Goal: Check status: Check status

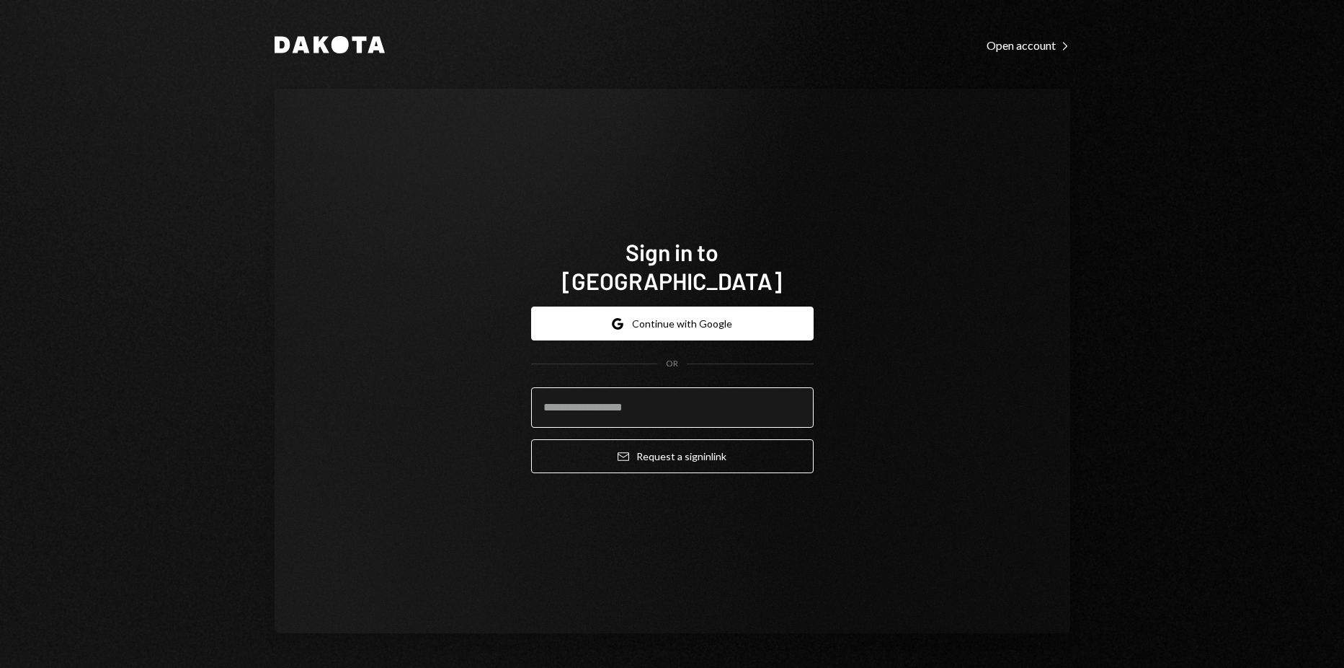
click at [573, 387] on input "email" at bounding box center [672, 407] width 283 height 40
type input "**********"
click at [531, 439] on button "Email Request a sign in link" at bounding box center [672, 456] width 283 height 34
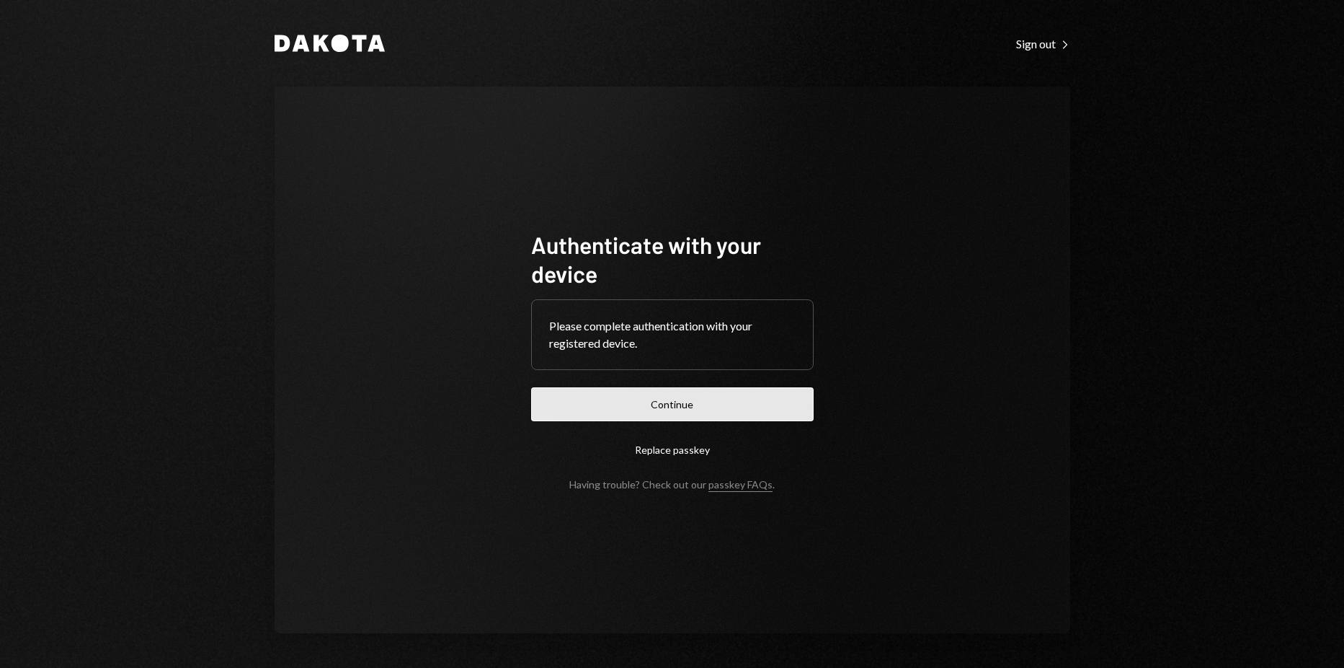
click at [664, 407] on button "Continue" at bounding box center [672, 404] width 283 height 34
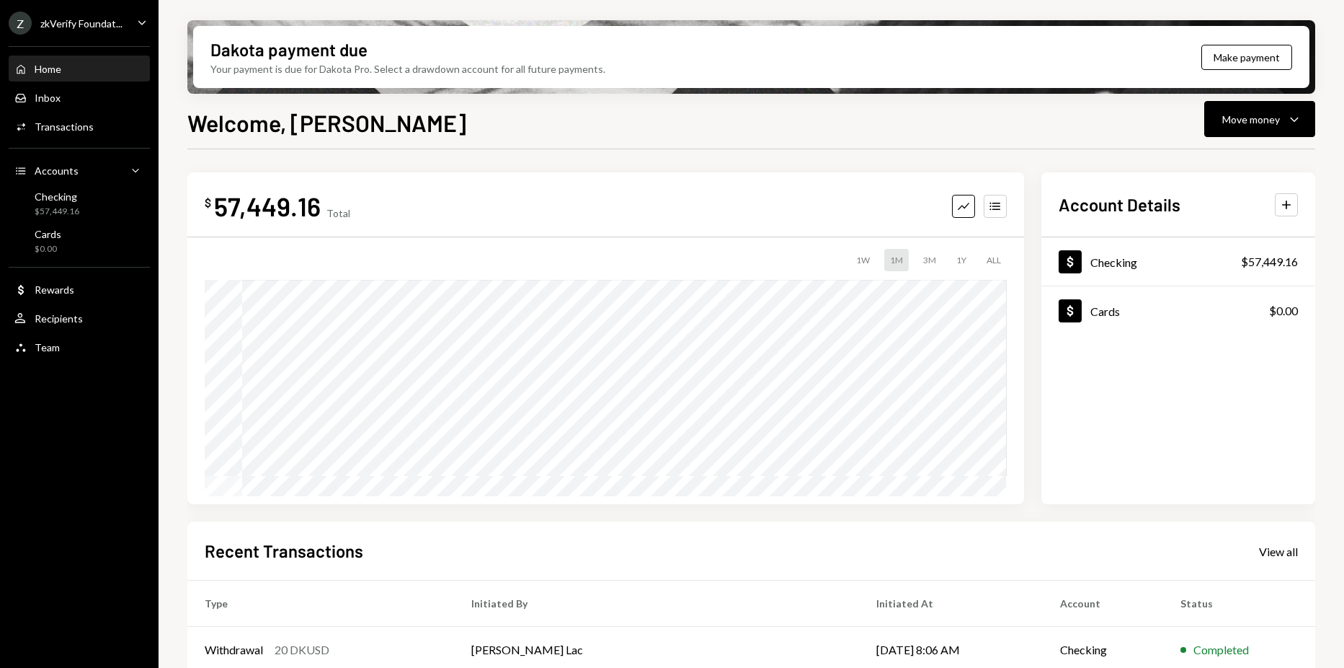
click at [68, 75] on div "Home Home" at bounding box center [79, 69] width 130 height 13
click at [84, 202] on div "Checking $57,449.16" at bounding box center [79, 203] width 130 height 27
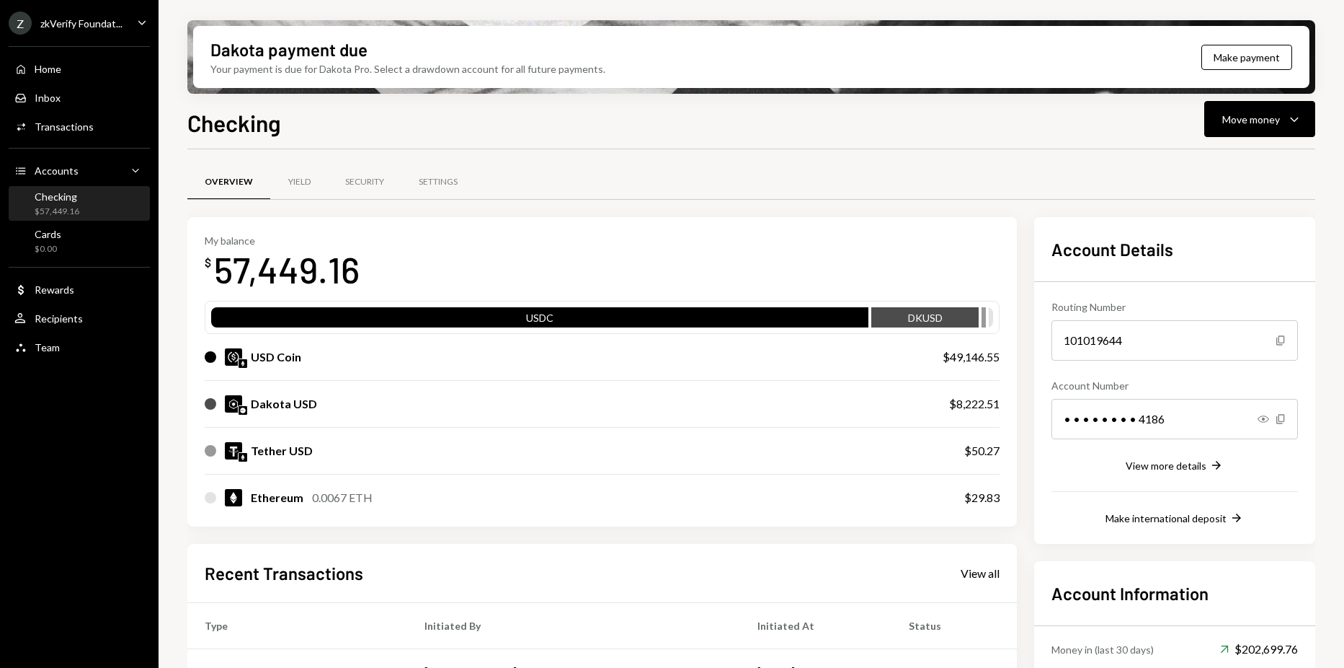
click at [56, 35] on ul "Z zkVerify Foundat... Caret Down Home Home Inbox Inbox Activities Transactions …" at bounding box center [79, 181] width 159 height 363
click at [66, 26] on div "zkVerify Foundat..." at bounding box center [81, 23] width 82 height 12
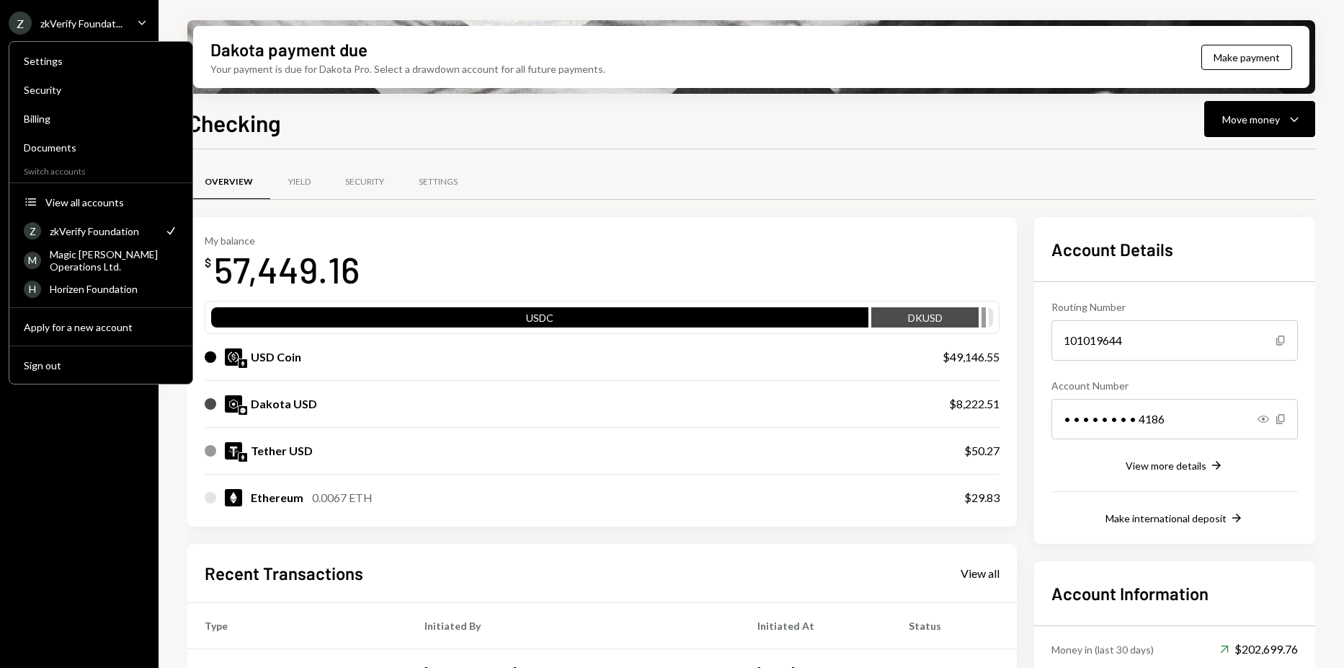
click at [76, 30] on div "Z zkVerify Foundat..." at bounding box center [66, 23] width 114 height 23
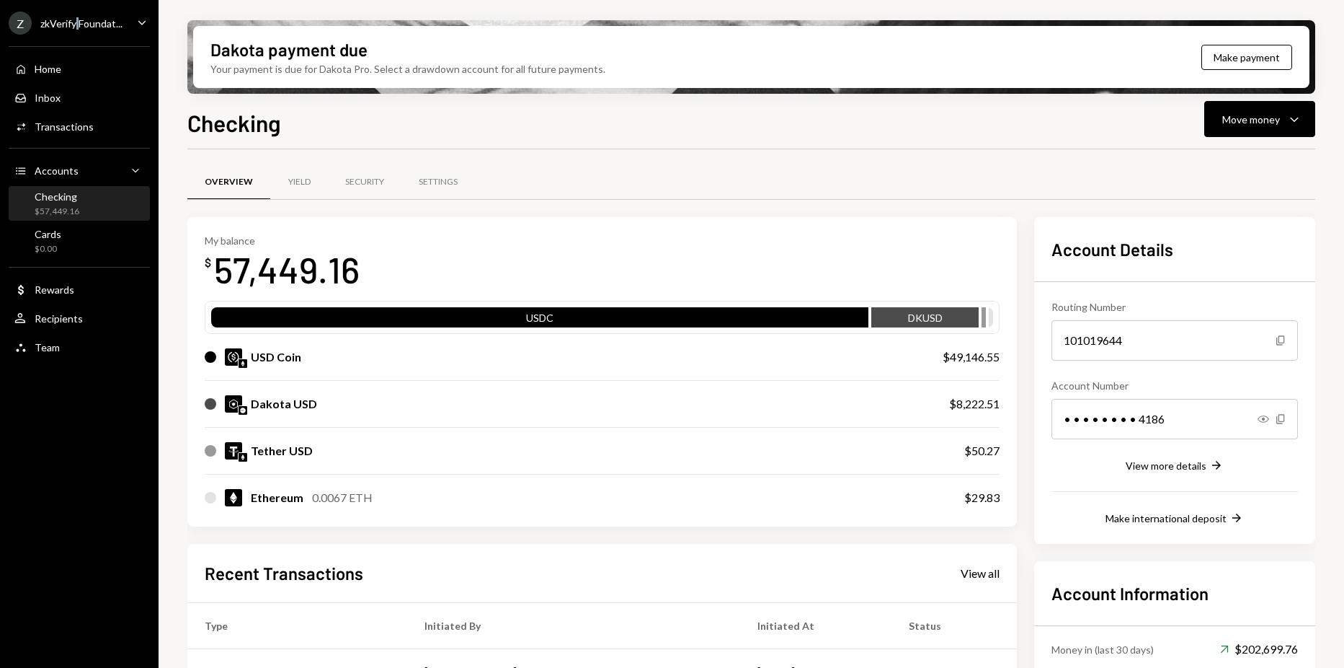
click at [76, 32] on div "Z zkVerify Foundat..." at bounding box center [66, 23] width 114 height 23
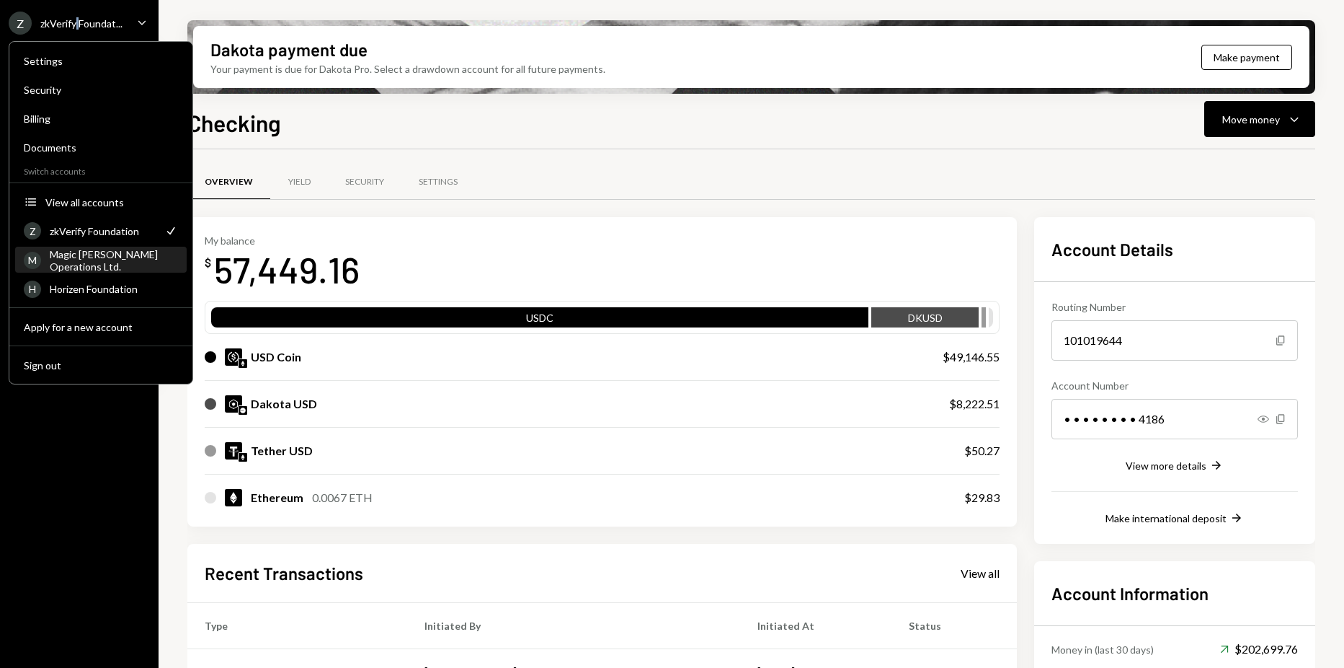
click at [102, 262] on div "Magic [PERSON_NAME] Operations Ltd." at bounding box center [114, 260] width 128 height 25
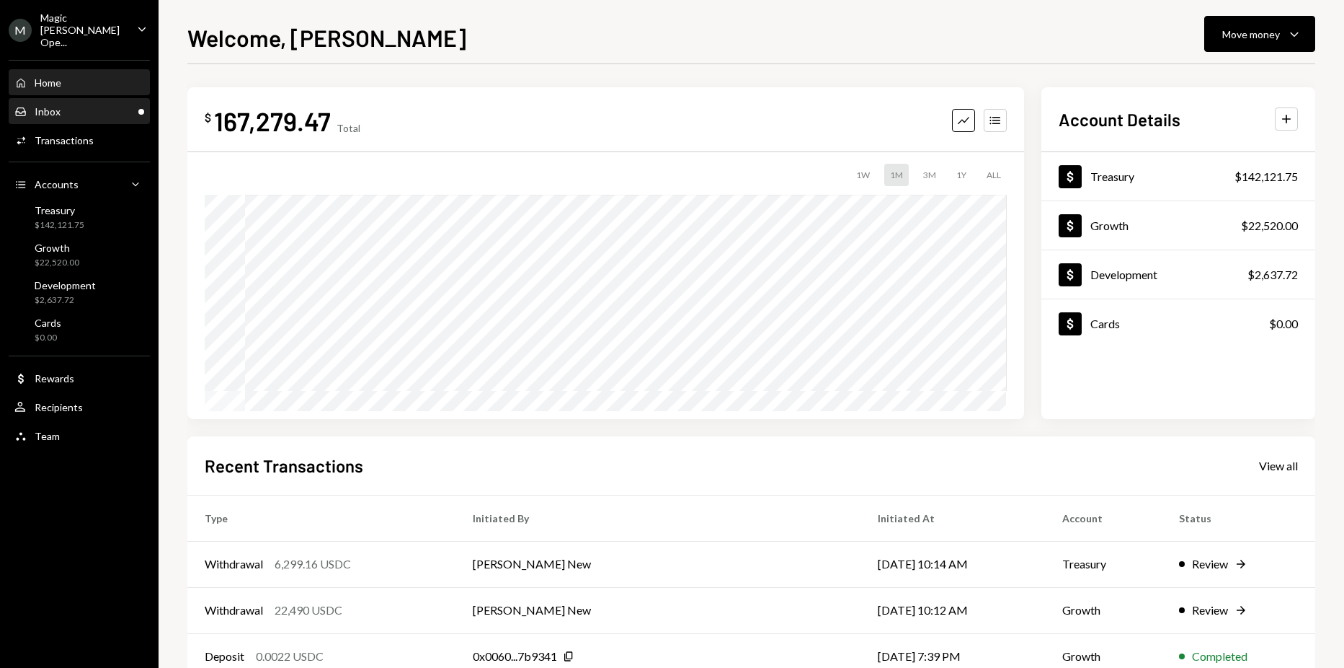
click at [74, 105] on div "Inbox Inbox" at bounding box center [79, 111] width 130 height 13
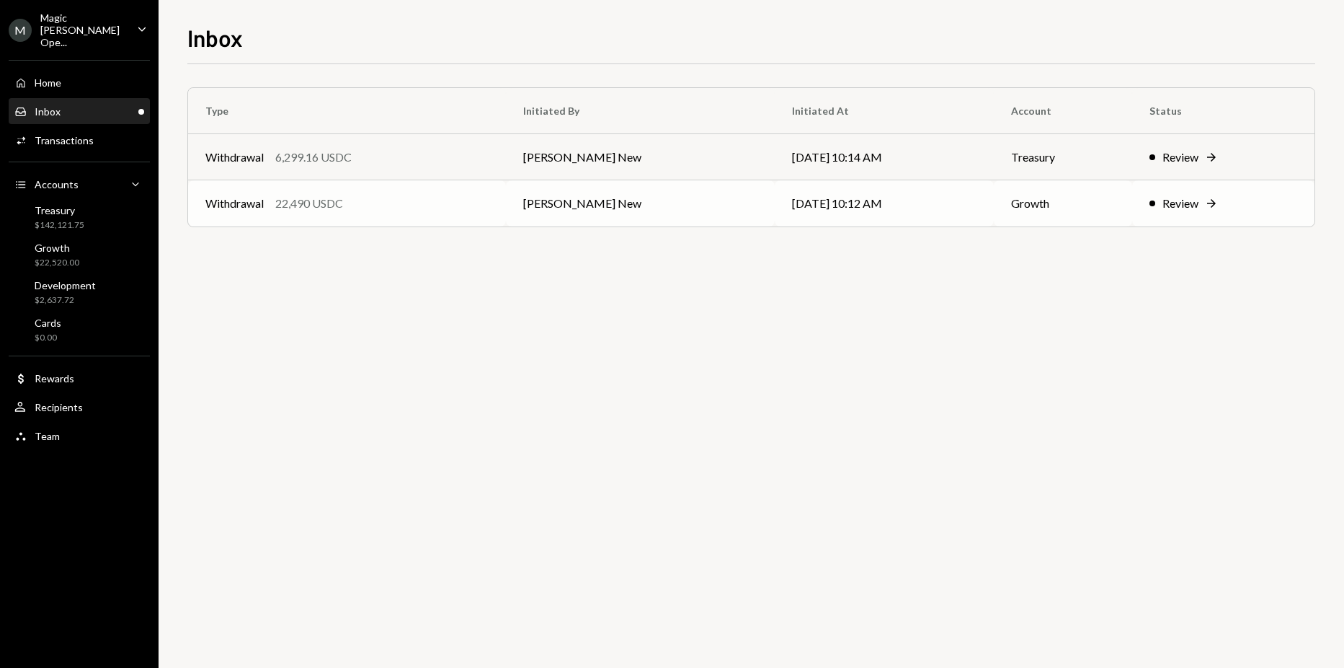
click at [457, 195] on div "Withdrawal 22,490 USDC" at bounding box center [346, 203] width 283 height 17
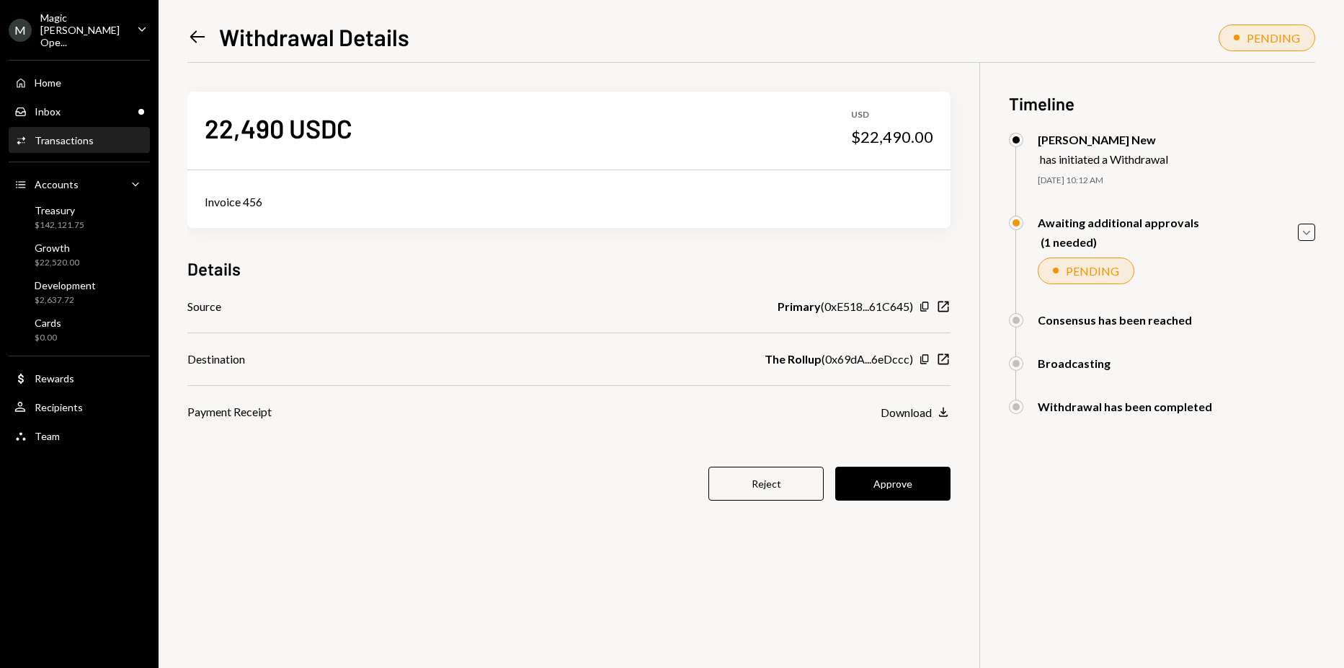
click at [190, 45] on icon "Left Arrow" at bounding box center [197, 37] width 20 height 20
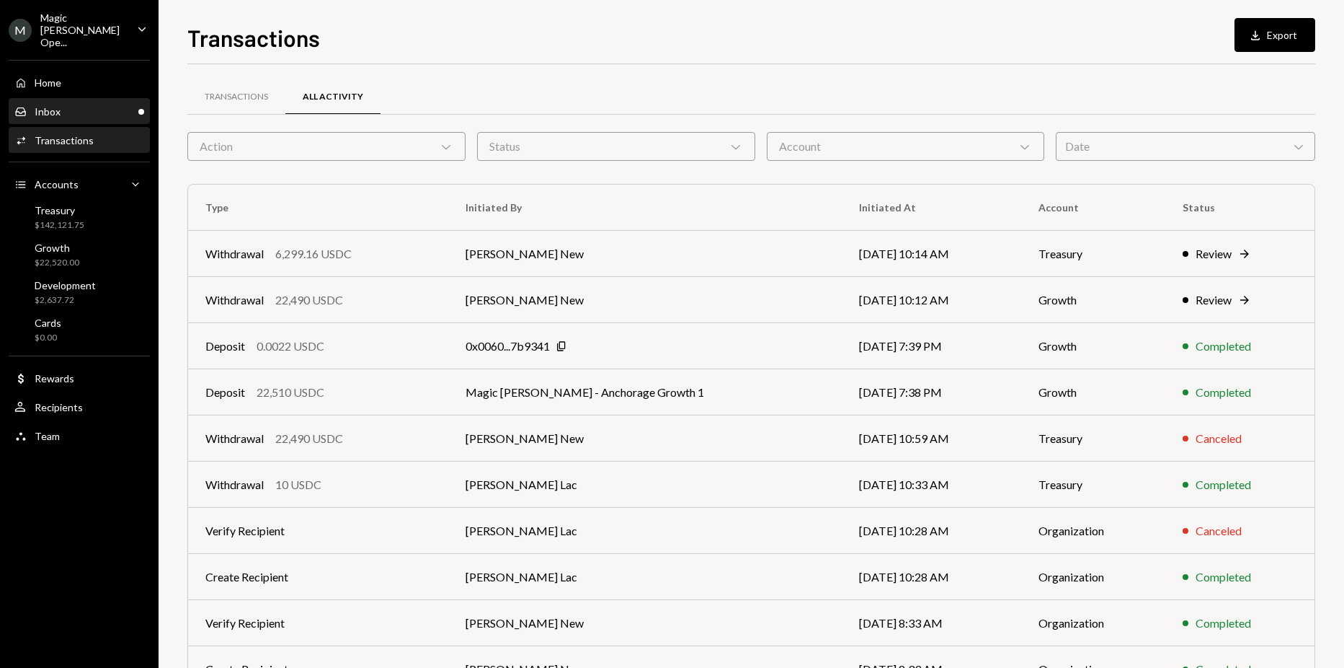
click at [93, 105] on div "Inbox Inbox" at bounding box center [79, 111] width 130 height 13
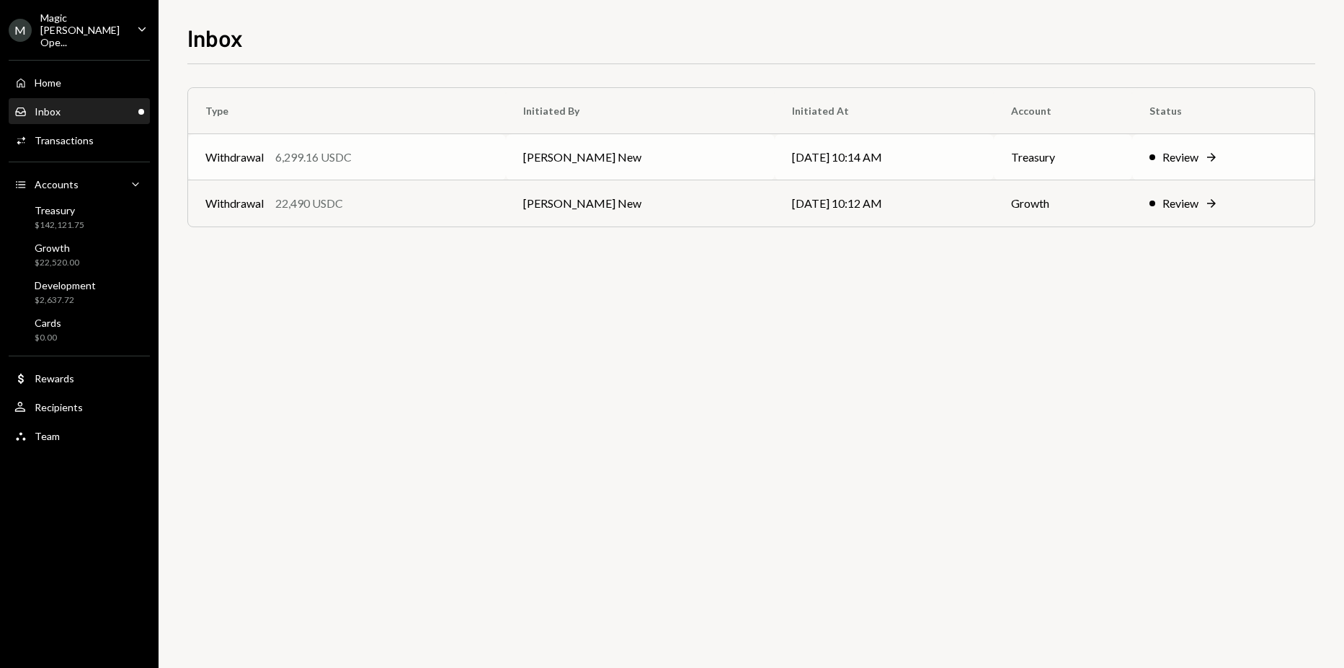
click at [448, 159] on div "Withdrawal 6,299.16 USDC" at bounding box center [346, 156] width 283 height 17
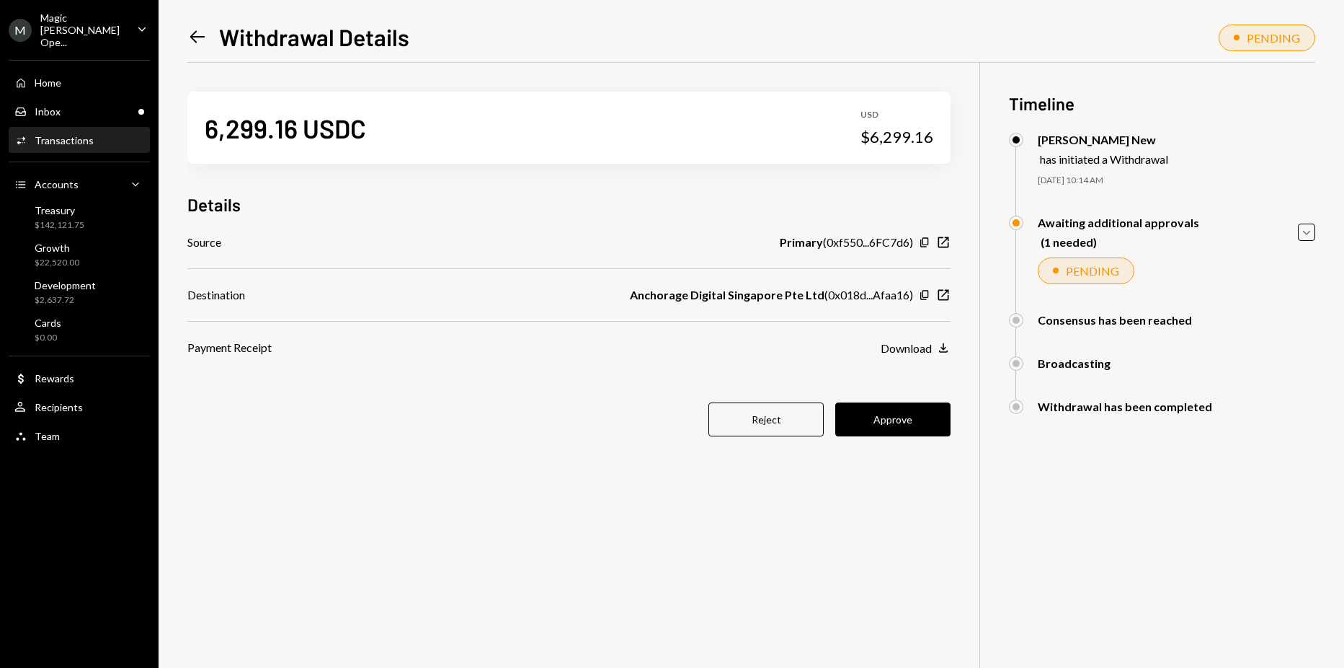
click at [195, 25] on div "Left Arrow Withdrawal Details" at bounding box center [298, 36] width 222 height 29
click at [194, 31] on icon "Left Arrow" at bounding box center [197, 37] width 20 height 20
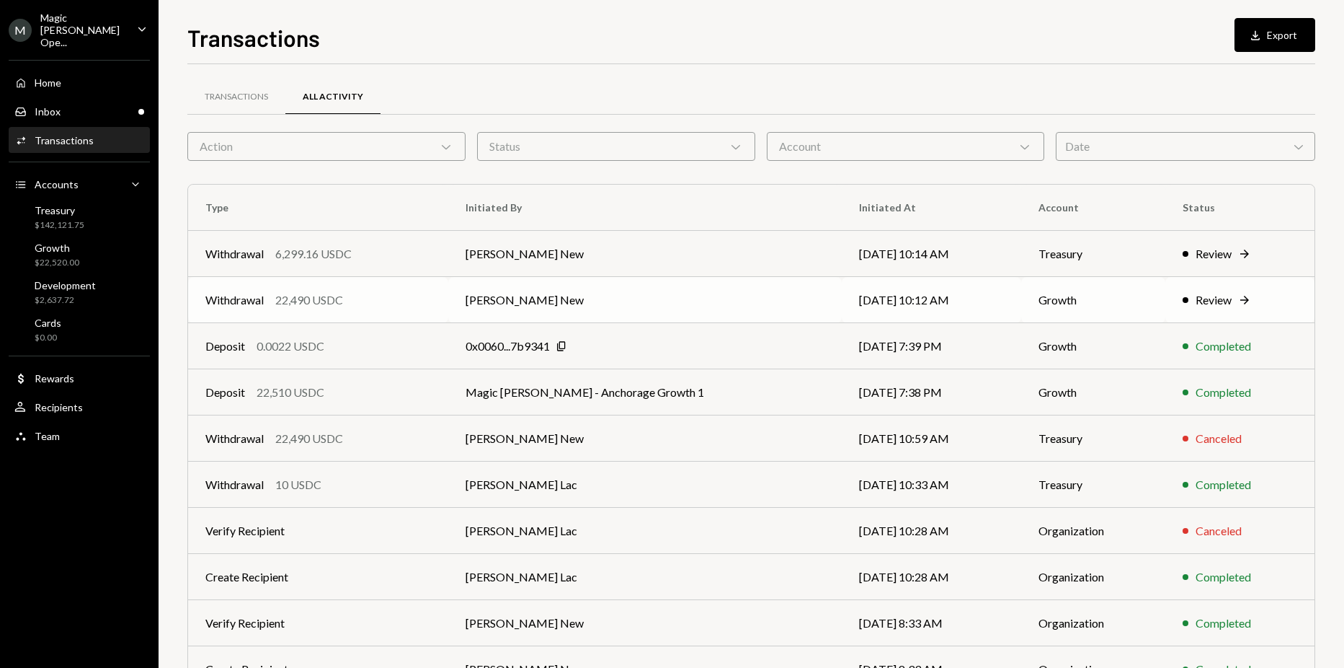
click at [405, 288] on td "Withdrawal 22,490 USDC" at bounding box center [318, 300] width 260 height 46
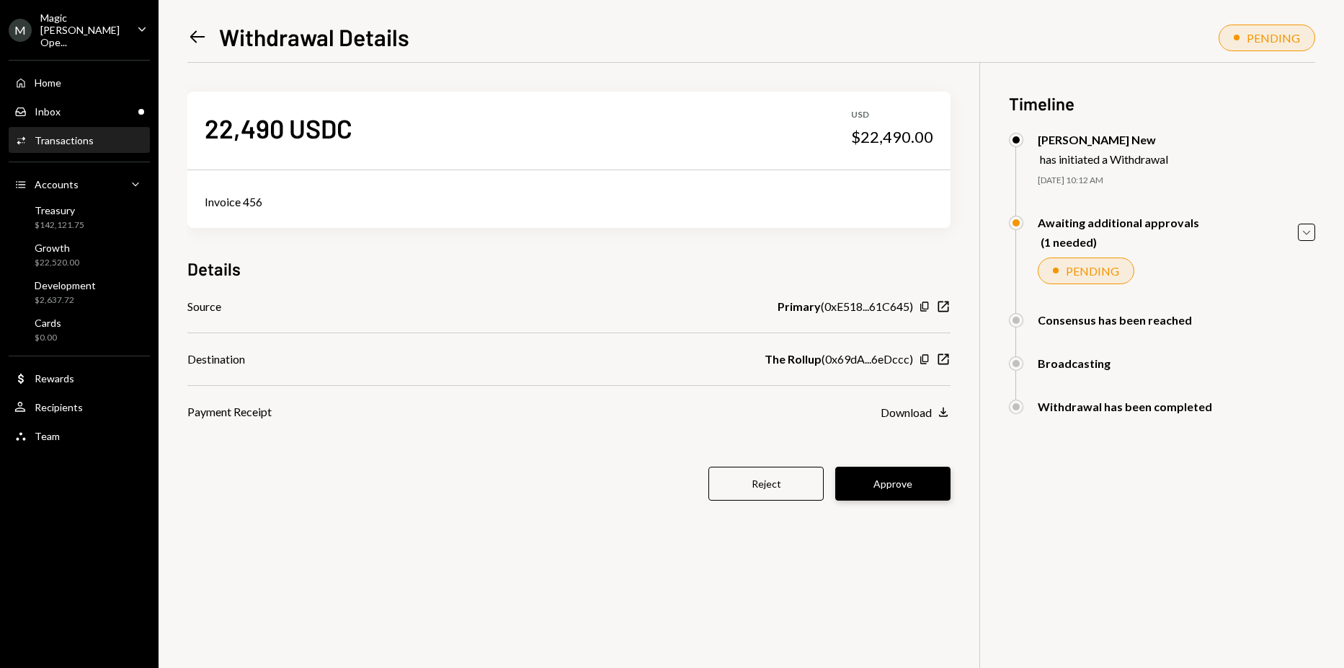
click at [903, 475] on button "Approve" at bounding box center [892, 483] width 115 height 34
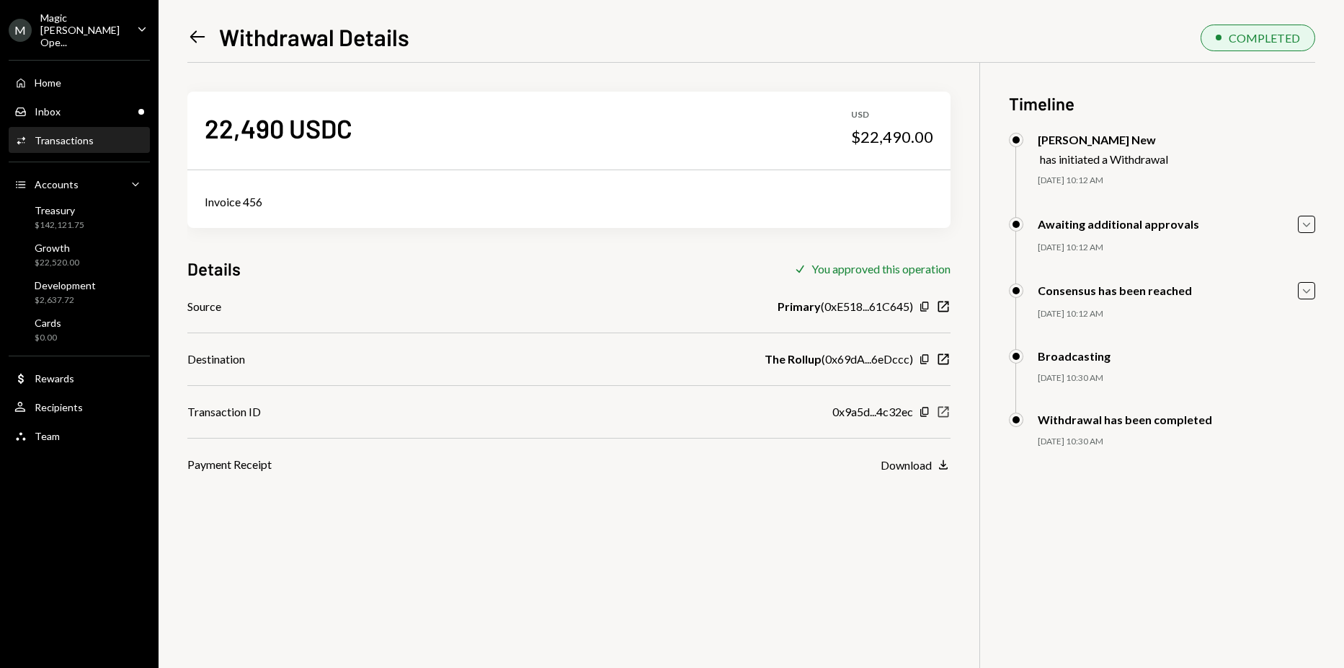
click at [943, 411] on icon "New Window" at bounding box center [943, 411] width 14 height 14
click at [68, 105] on div "Inbox Inbox" at bounding box center [79, 111] width 130 height 13
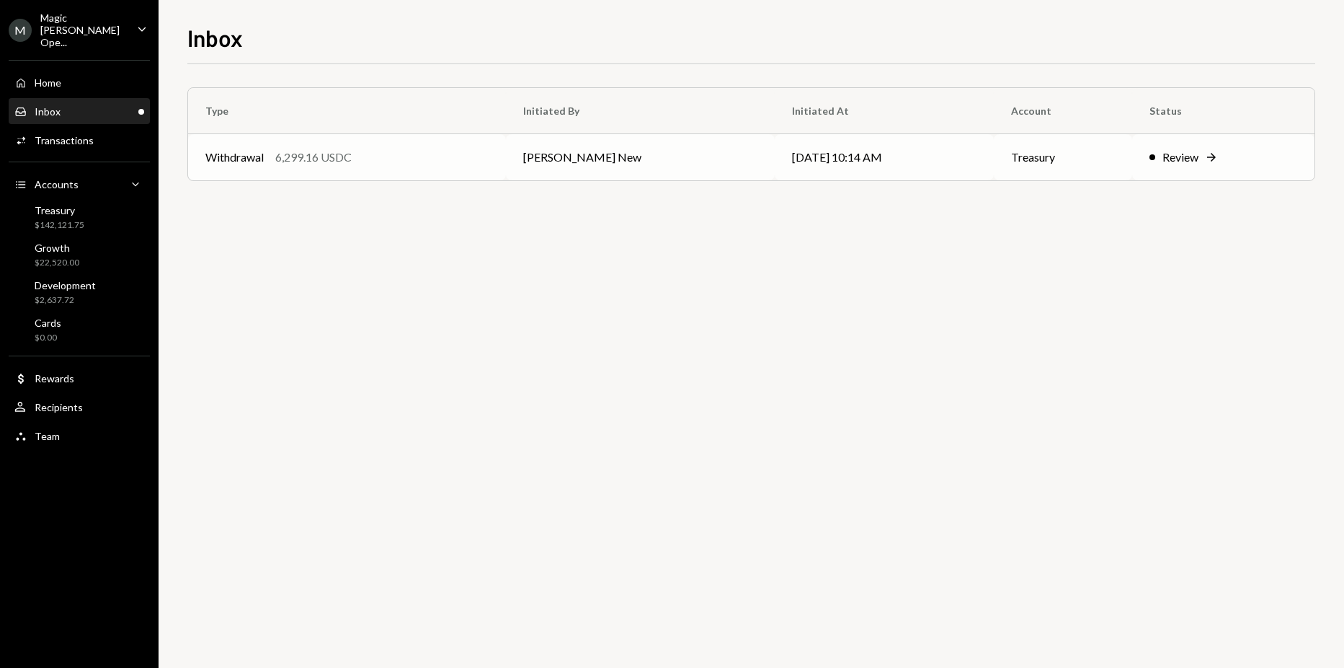
click at [380, 159] on div "Withdrawal 6,299.16 USDC" at bounding box center [346, 156] width 283 height 17
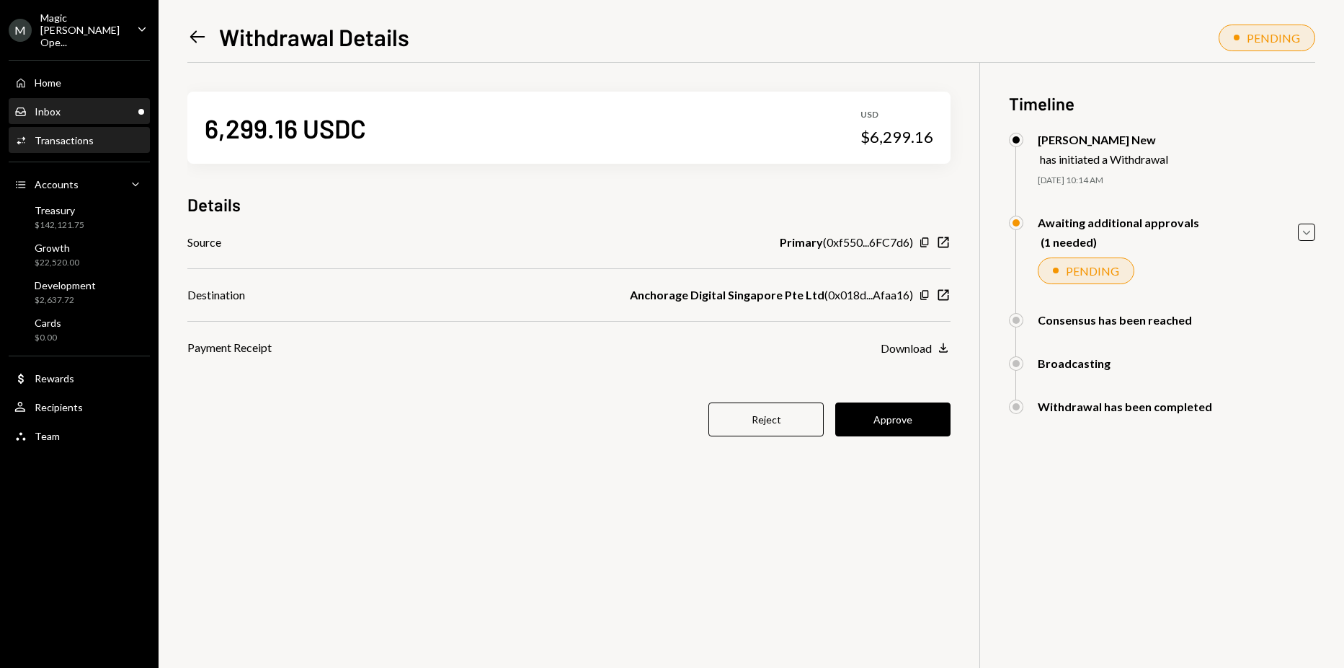
click at [78, 105] on div "Inbox Inbox" at bounding box center [79, 111] width 130 height 13
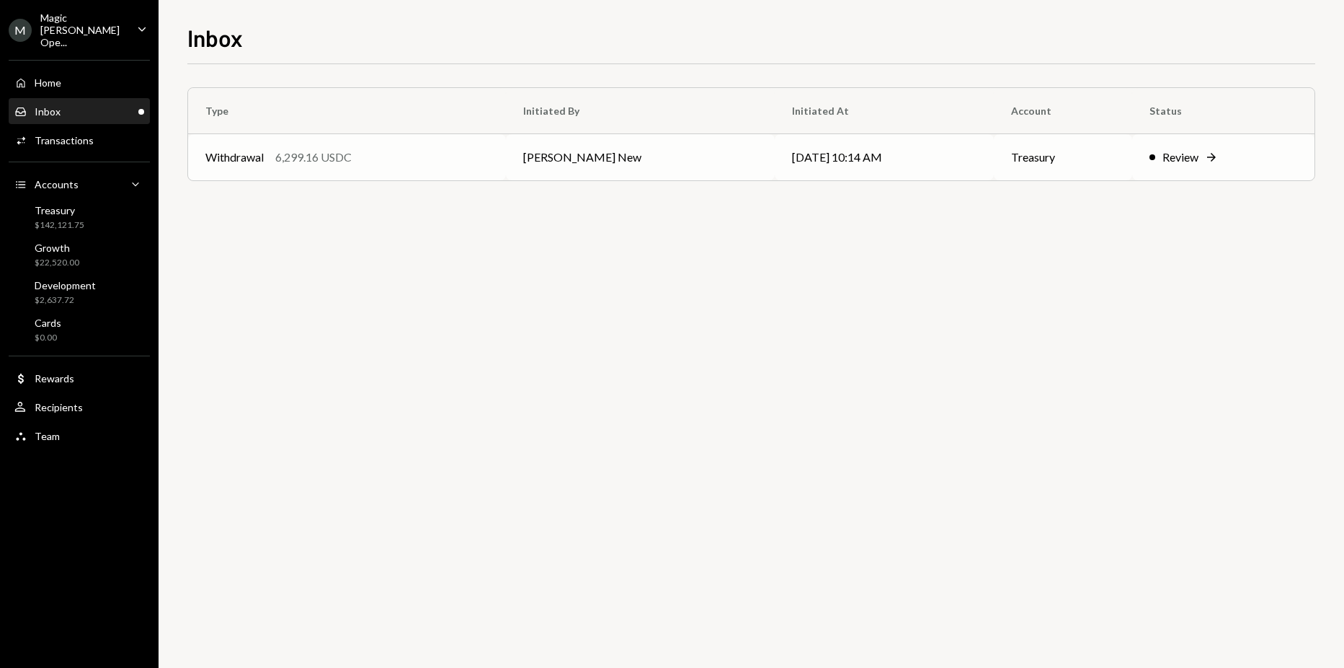
click at [428, 151] on div "Withdrawal 6,299.16 USDC" at bounding box center [346, 156] width 283 height 17
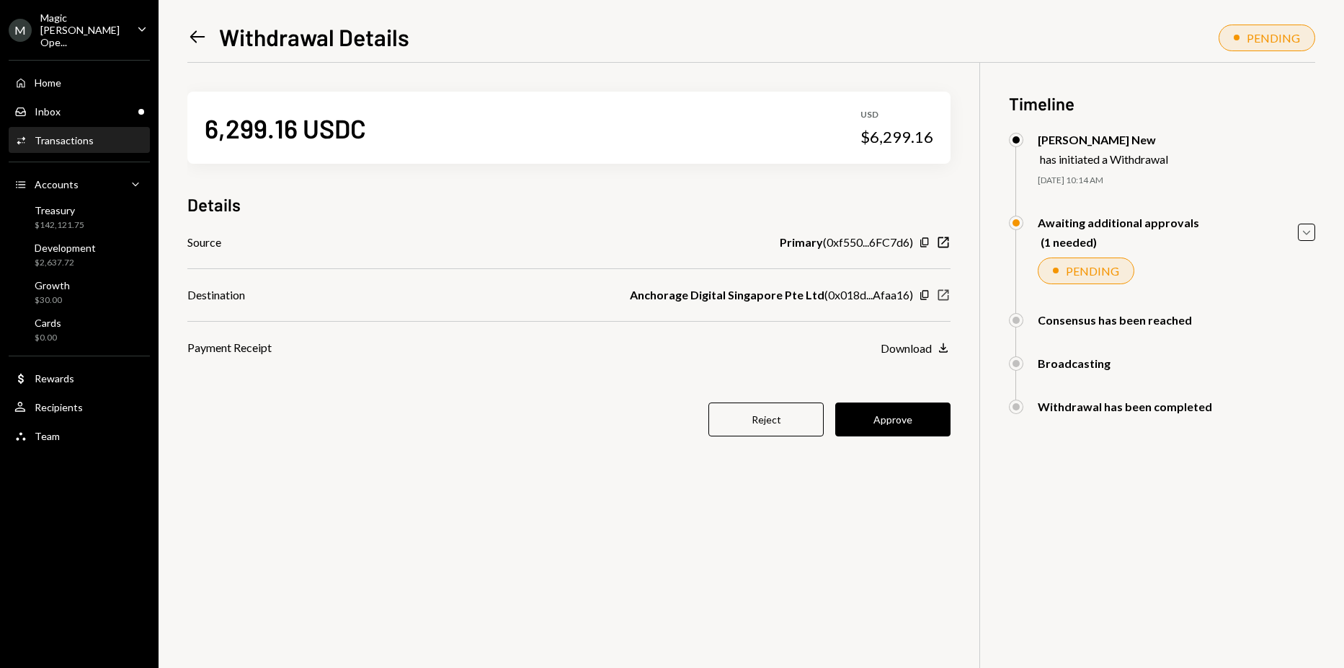
click at [947, 290] on icon "button" at bounding box center [944, 295] width 11 height 11
click at [916, 420] on button "Approve" at bounding box center [892, 419] width 115 height 34
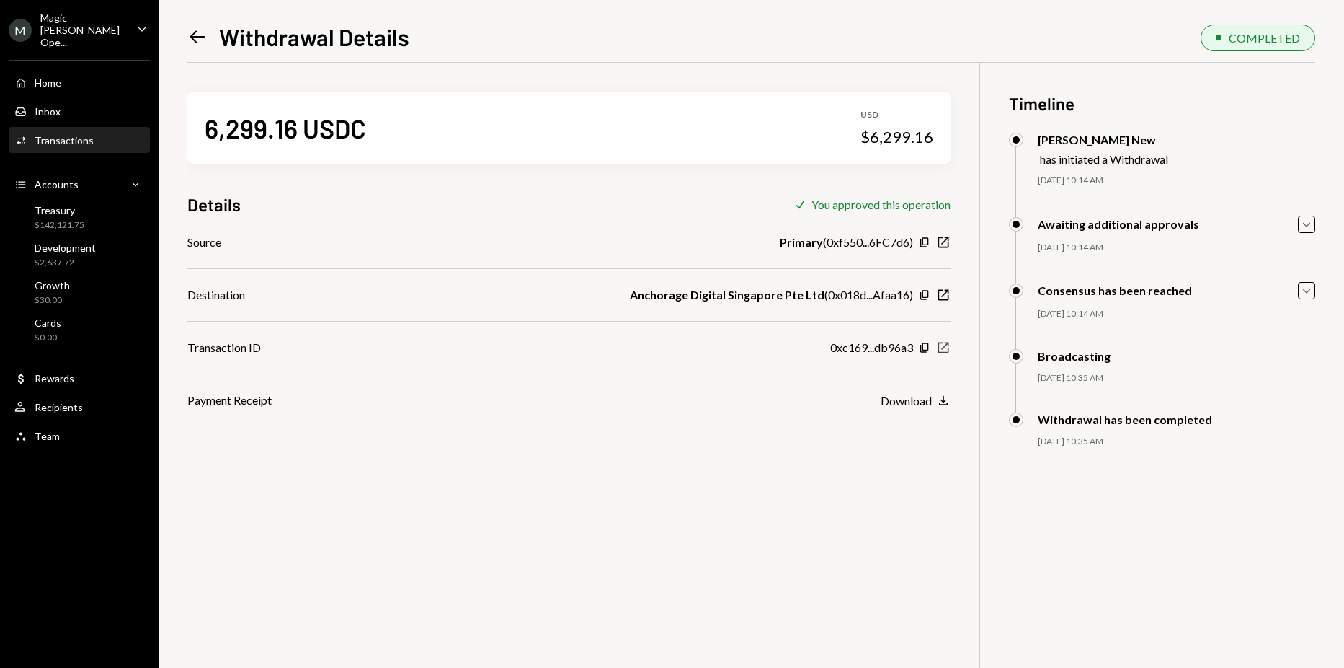
click at [945, 347] on icon "button" at bounding box center [944, 347] width 11 height 11
click at [75, 25] on div "Magic Newton Ope..." at bounding box center [82, 30] width 85 height 37
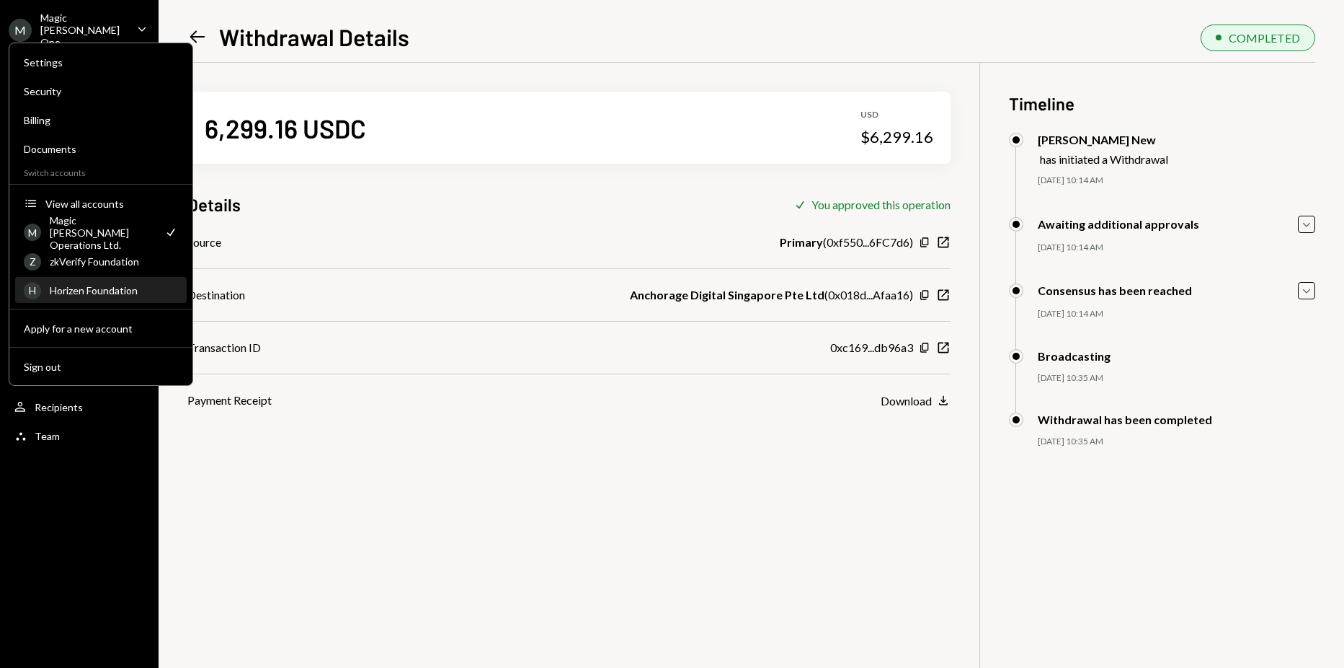
click at [75, 285] on div "Horizen Foundation" at bounding box center [114, 290] width 128 height 12
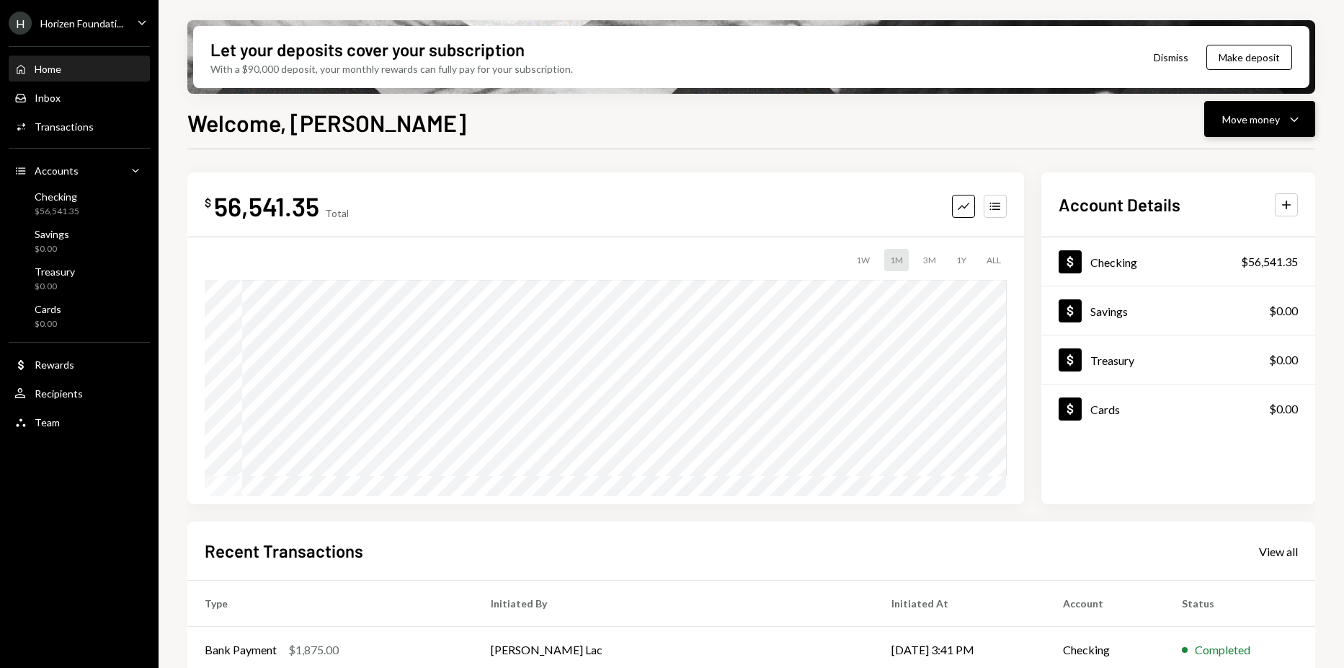
click at [1300, 115] on icon "Caret Down" at bounding box center [1294, 118] width 17 height 17
click at [1215, 216] on div "Deposit Deposit" at bounding box center [1238, 227] width 144 height 32
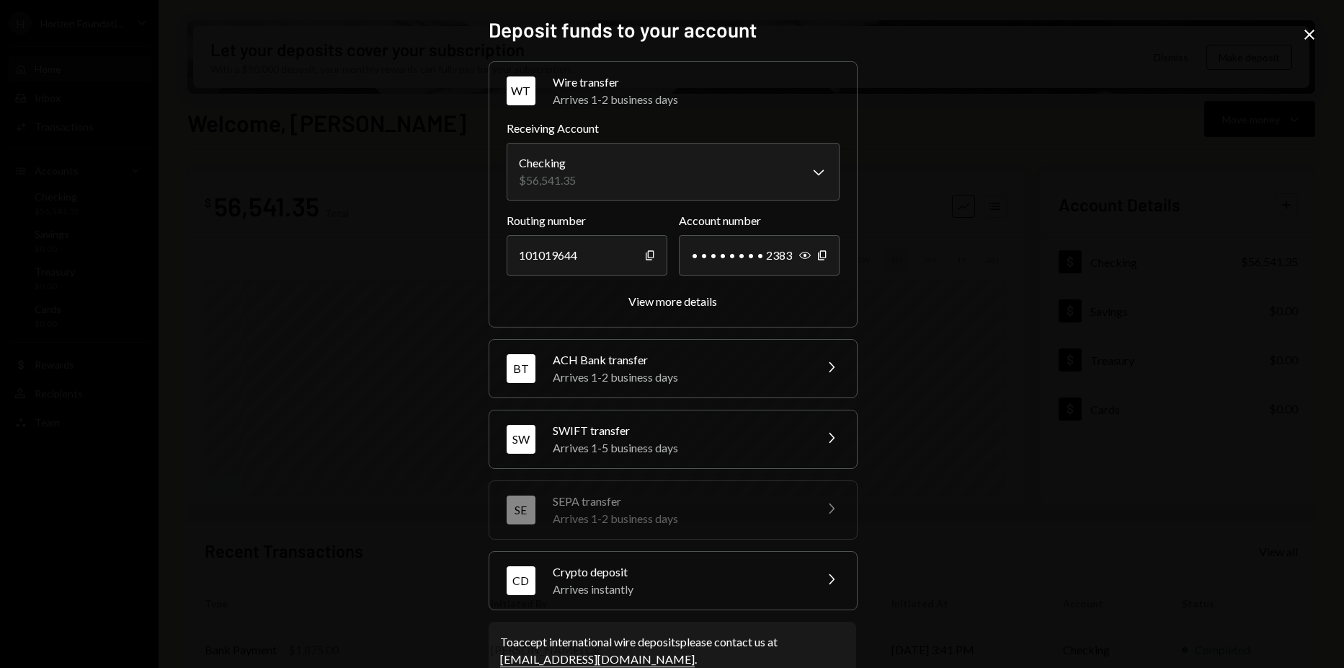
click at [613, 599] on div "CD Crypto deposit Arrives instantly Chevron Right" at bounding box center [673, 580] width 368 height 58
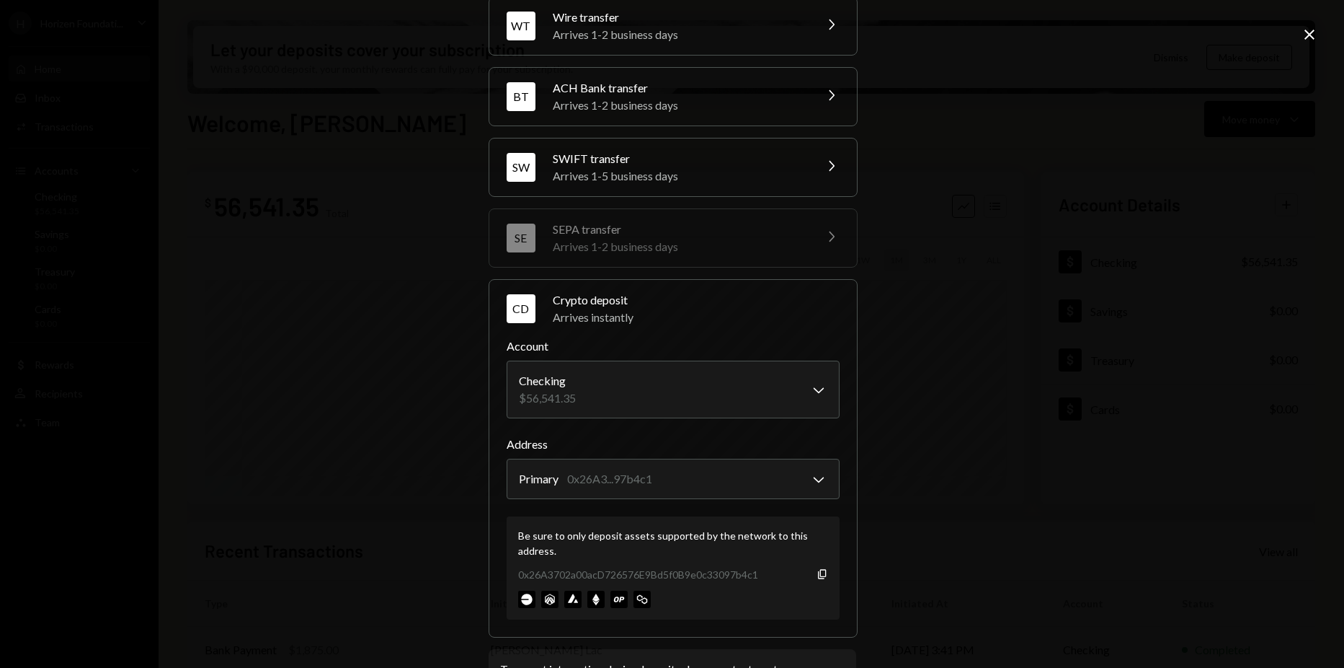
scroll to position [127, 0]
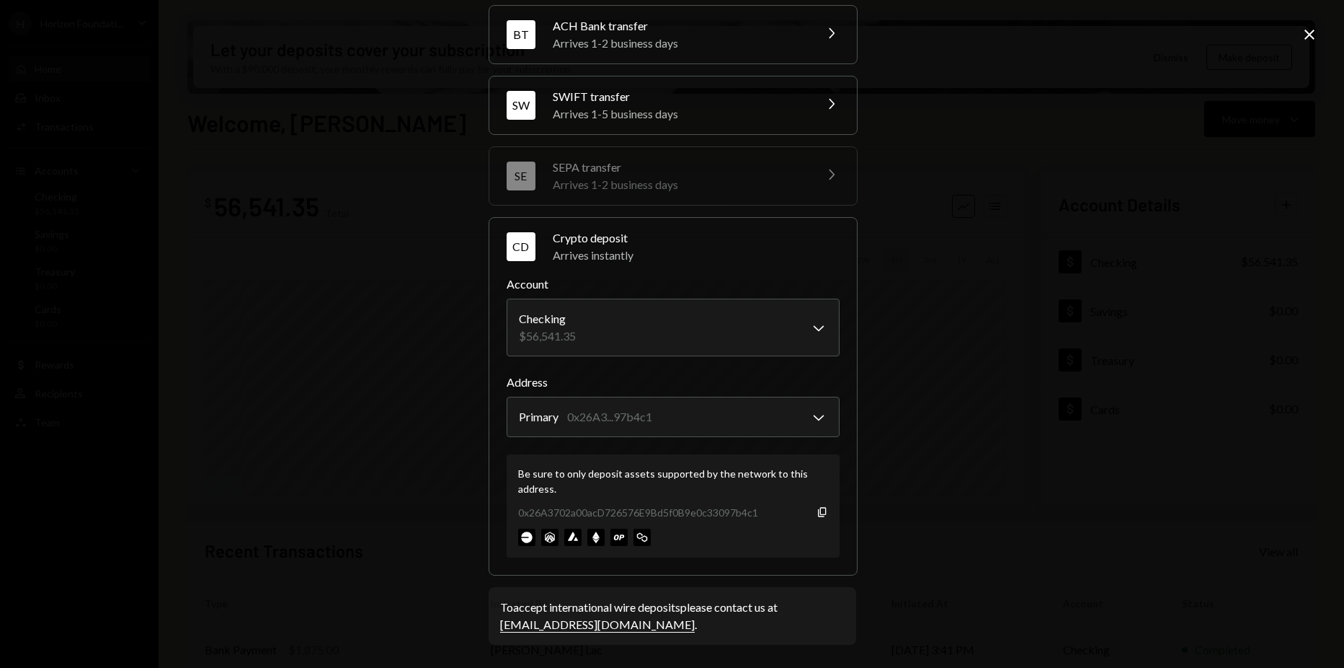
click at [811, 509] on div "0x26A3702a00acD726576E9Bd5f0B9e0c33097b4c1 Copy" at bounding box center [673, 512] width 310 height 15
click at [817, 509] on icon "Copy" at bounding box center [823, 512] width 12 height 12
click at [1162, 386] on div "**********" at bounding box center [672, 334] width 1344 height 668
click at [1313, 36] on icon "Close" at bounding box center [1309, 34] width 17 height 17
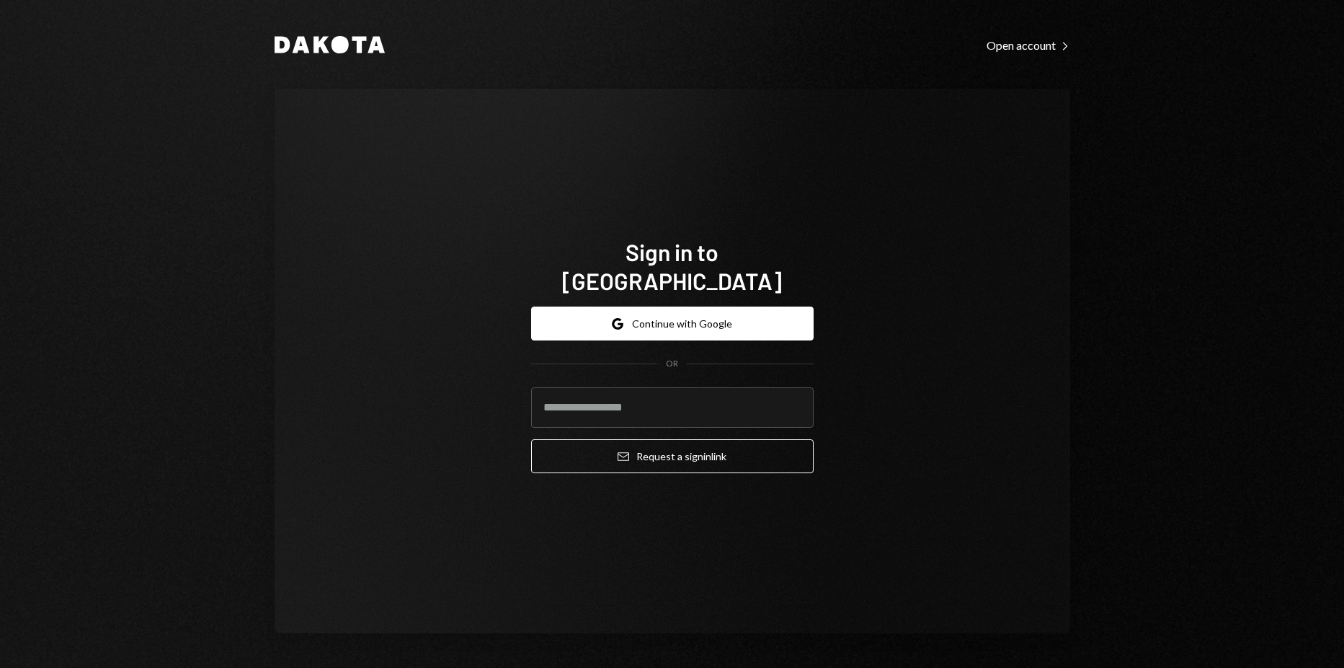
type input "**********"
drag, startPoint x: 668, startPoint y: 440, endPoint x: 587, endPoint y: 391, distance: 94.1
click at [657, 439] on button "Email Request a sign in link" at bounding box center [672, 456] width 283 height 34
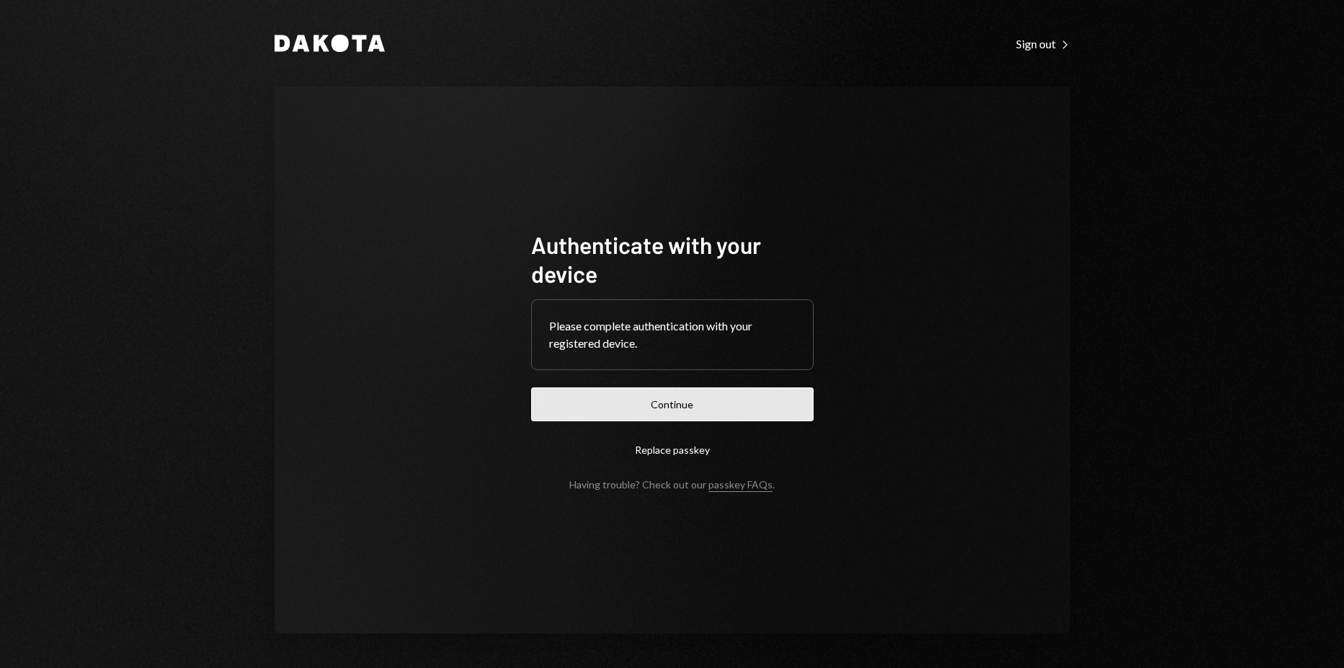
click at [688, 394] on button "Continue" at bounding box center [672, 404] width 283 height 34
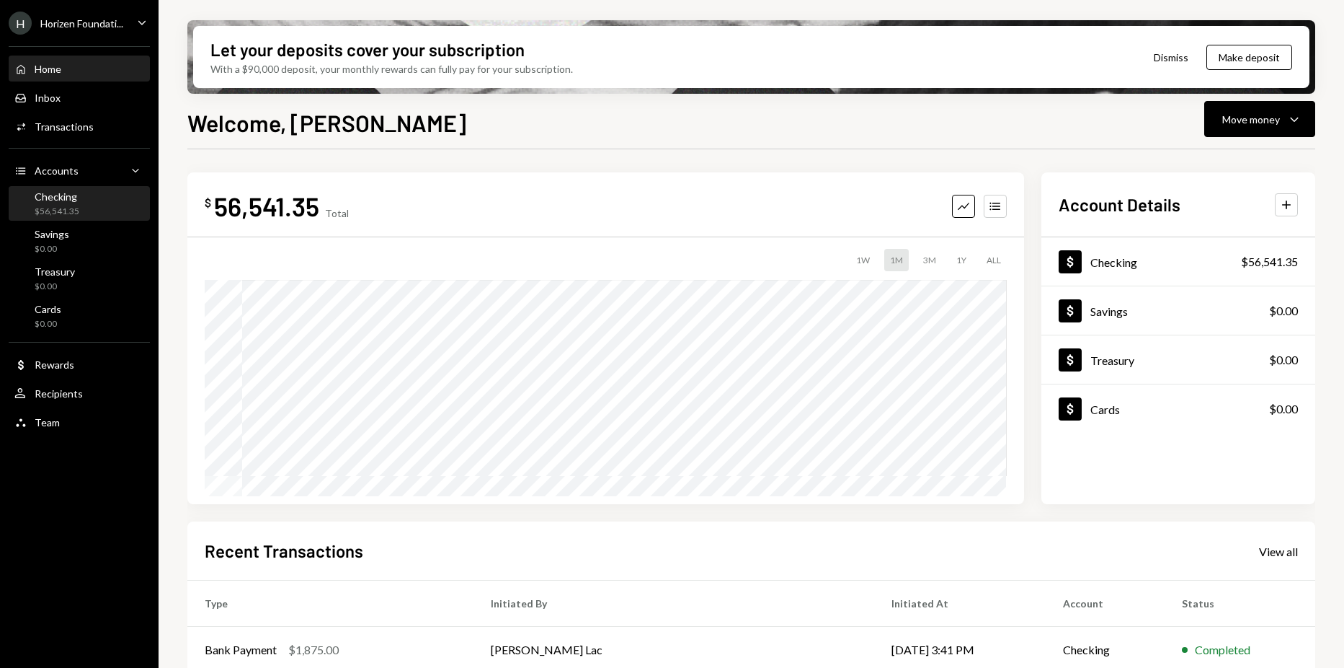
click at [98, 188] on div "Checking $56,541.35" at bounding box center [79, 203] width 130 height 33
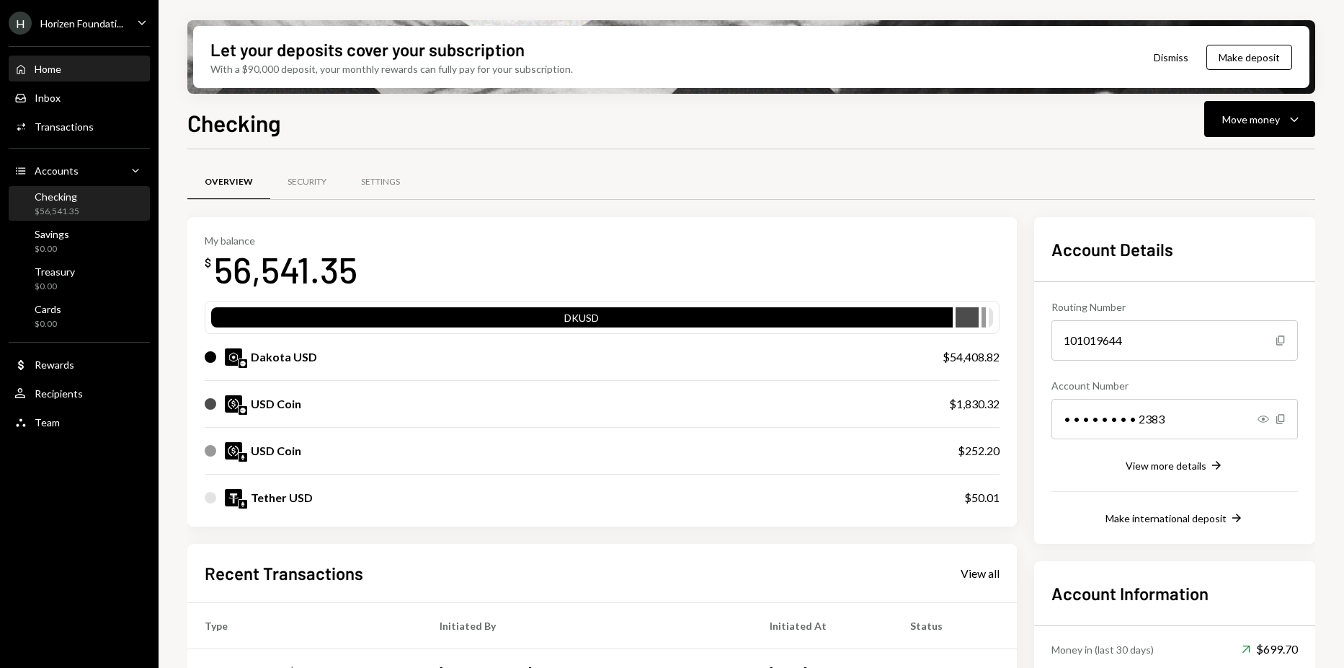
click at [89, 73] on div "Home Home" at bounding box center [79, 69] width 130 height 13
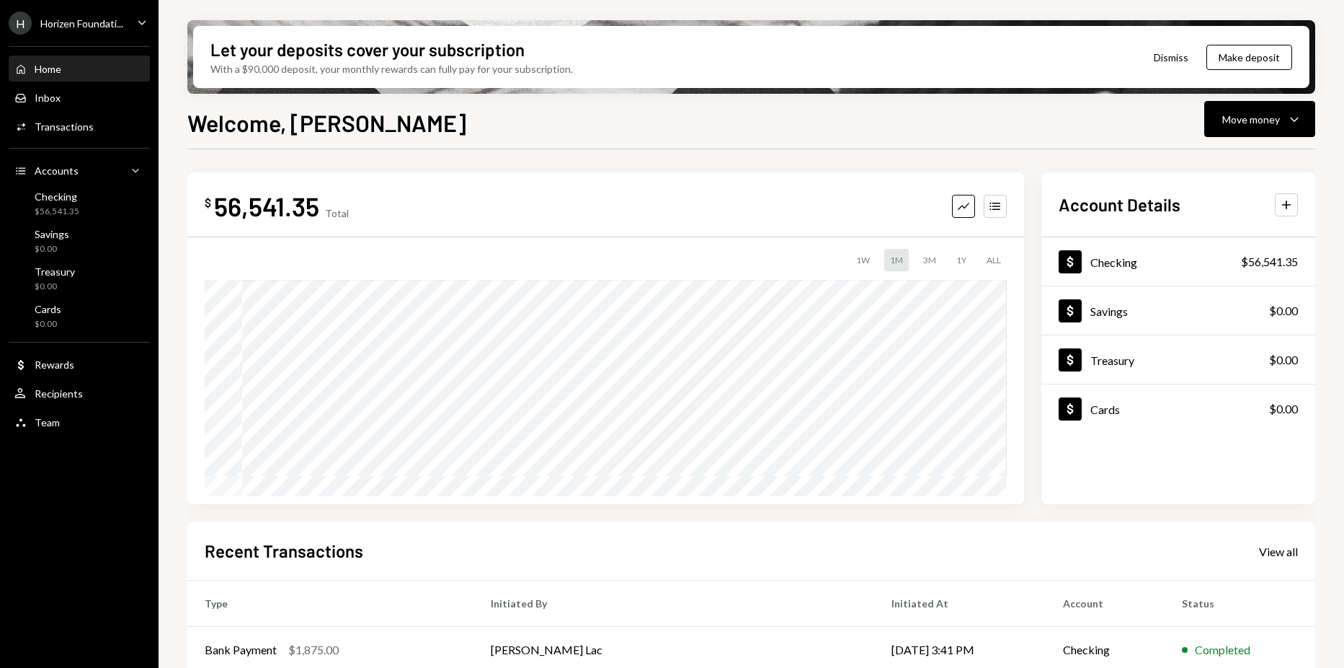
click at [75, 112] on div "Home Home Inbox Inbox Activities Transactions Accounts Accounts Caret Down Chec…" at bounding box center [79, 237] width 159 height 400
click at [74, 118] on div "Activities Transactions" at bounding box center [79, 127] width 130 height 25
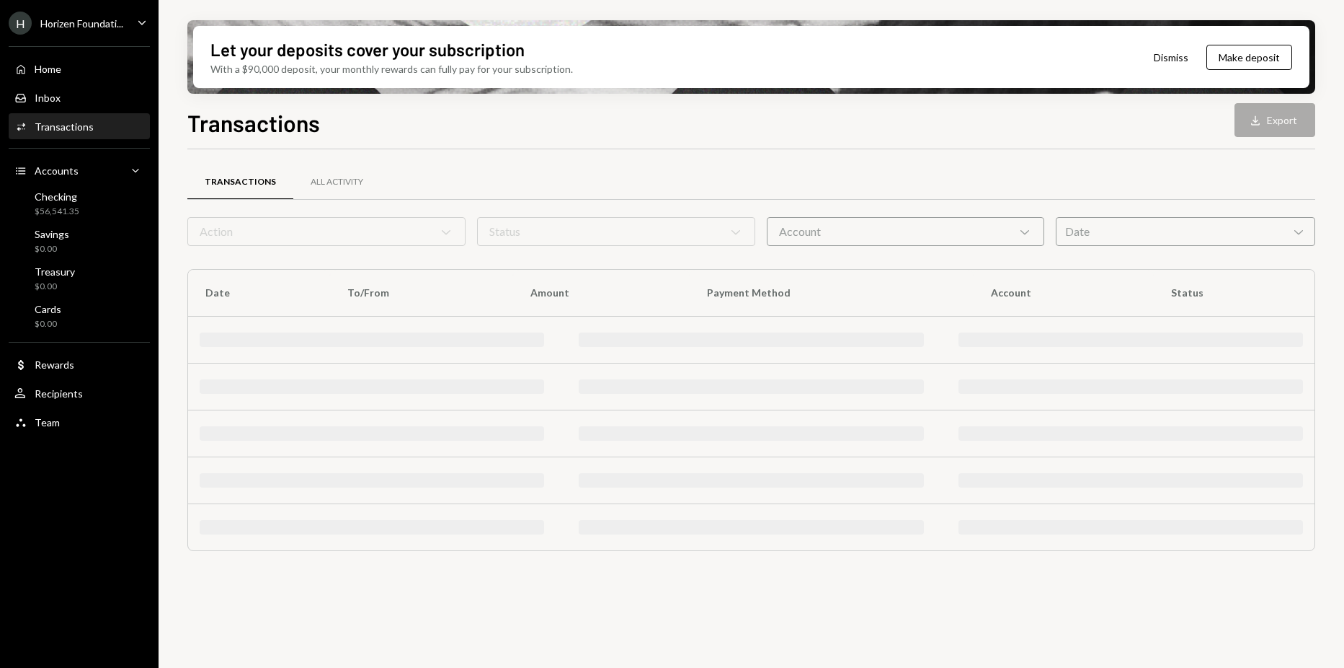
click at [112, 27] on div "Horizen Foundati..." at bounding box center [81, 23] width 83 height 12
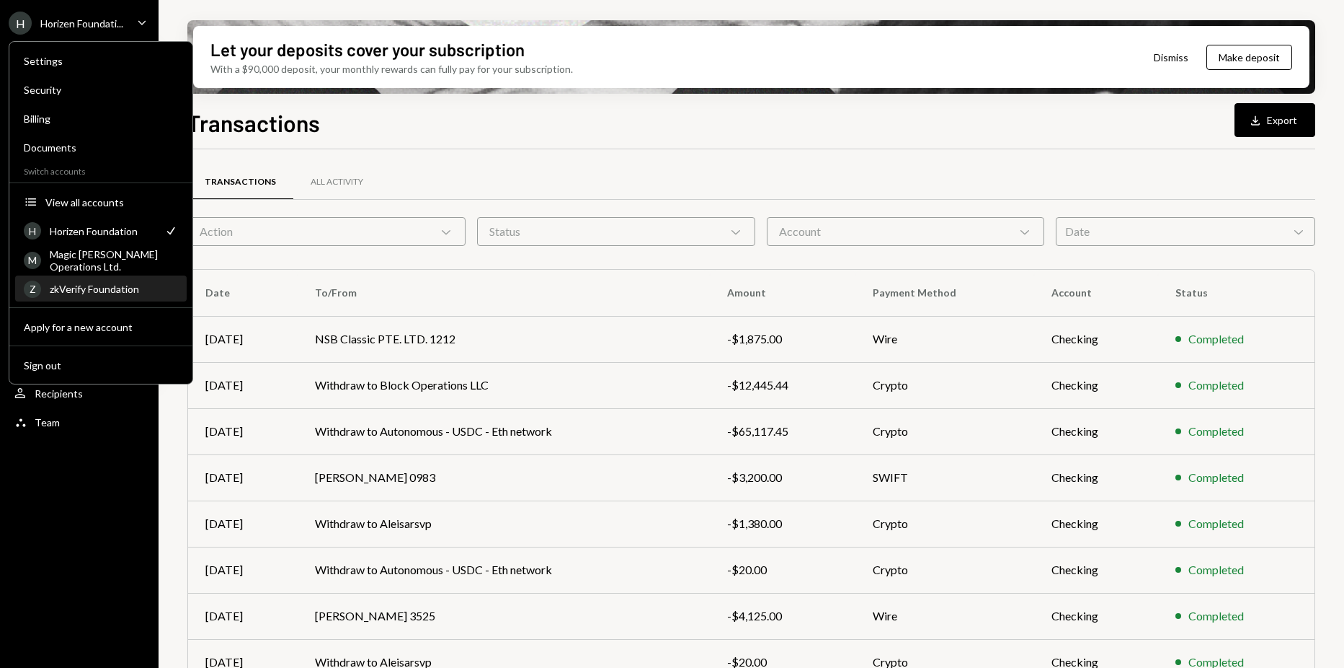
click at [93, 291] on div "zkVerify Foundation" at bounding box center [114, 289] width 128 height 12
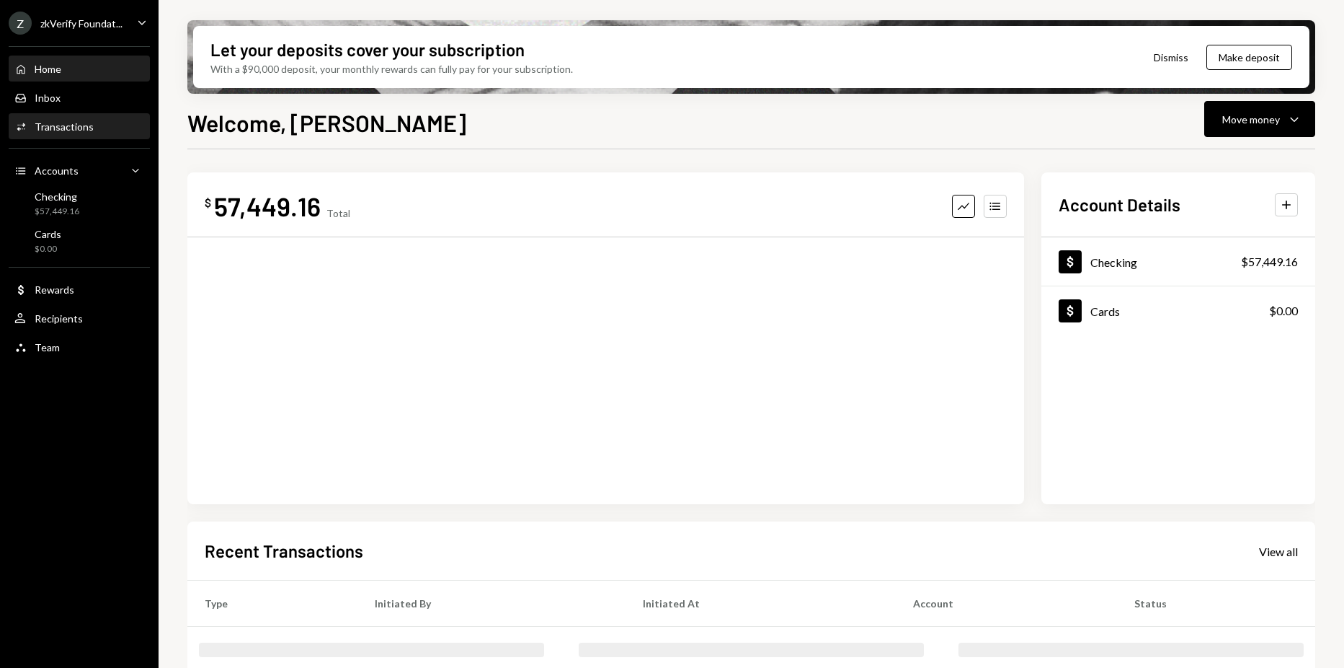
click at [63, 133] on div "Activities Transactions" at bounding box center [53, 126] width 79 height 13
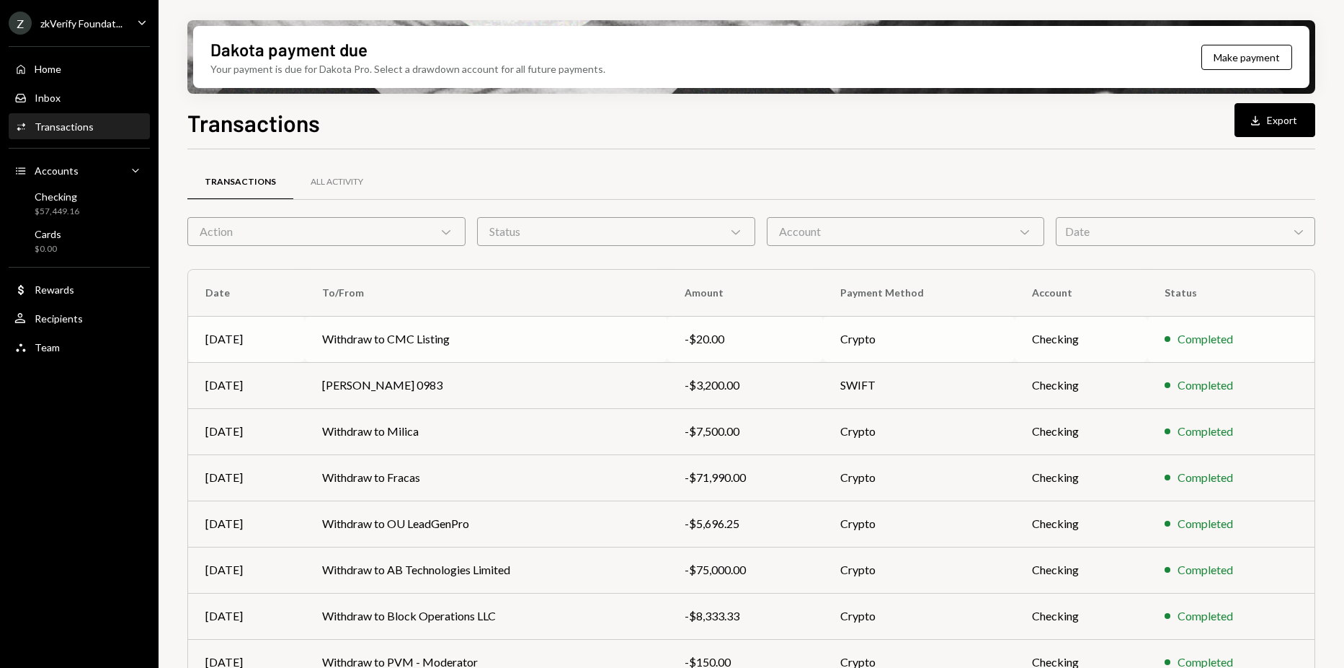
click at [454, 340] on td "Withdraw to CMC Listing" at bounding box center [486, 339] width 362 height 46
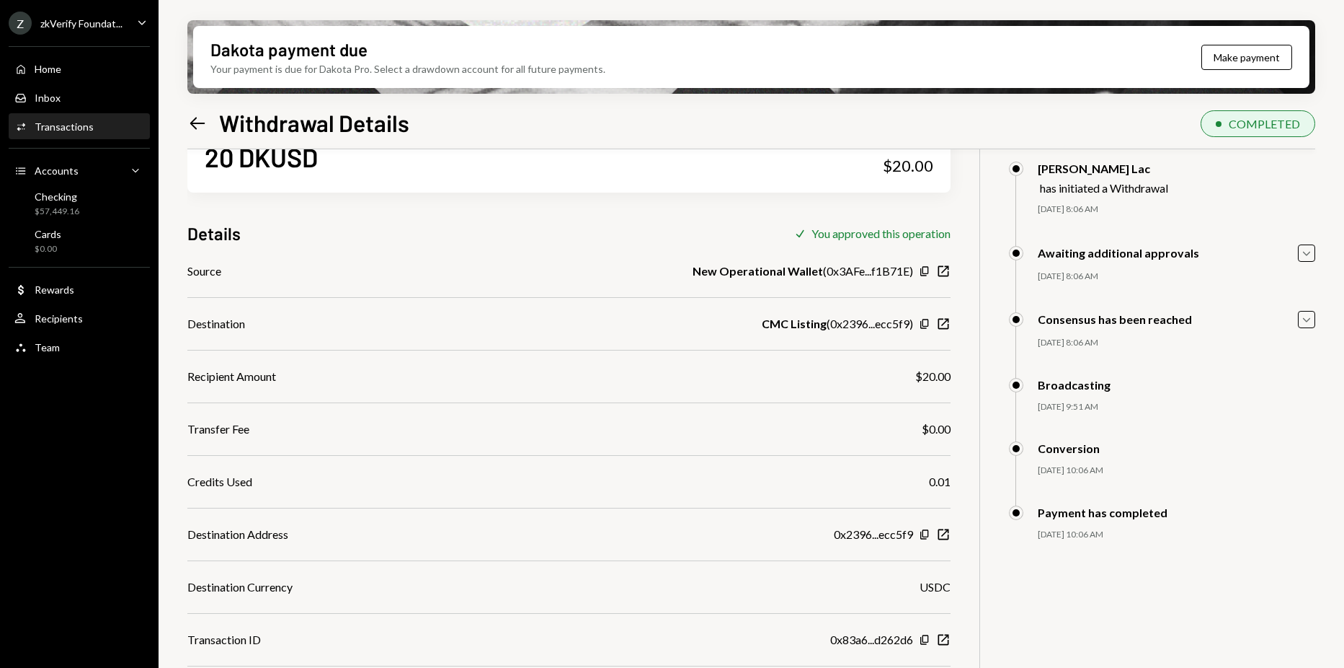
scroll to position [115, 0]
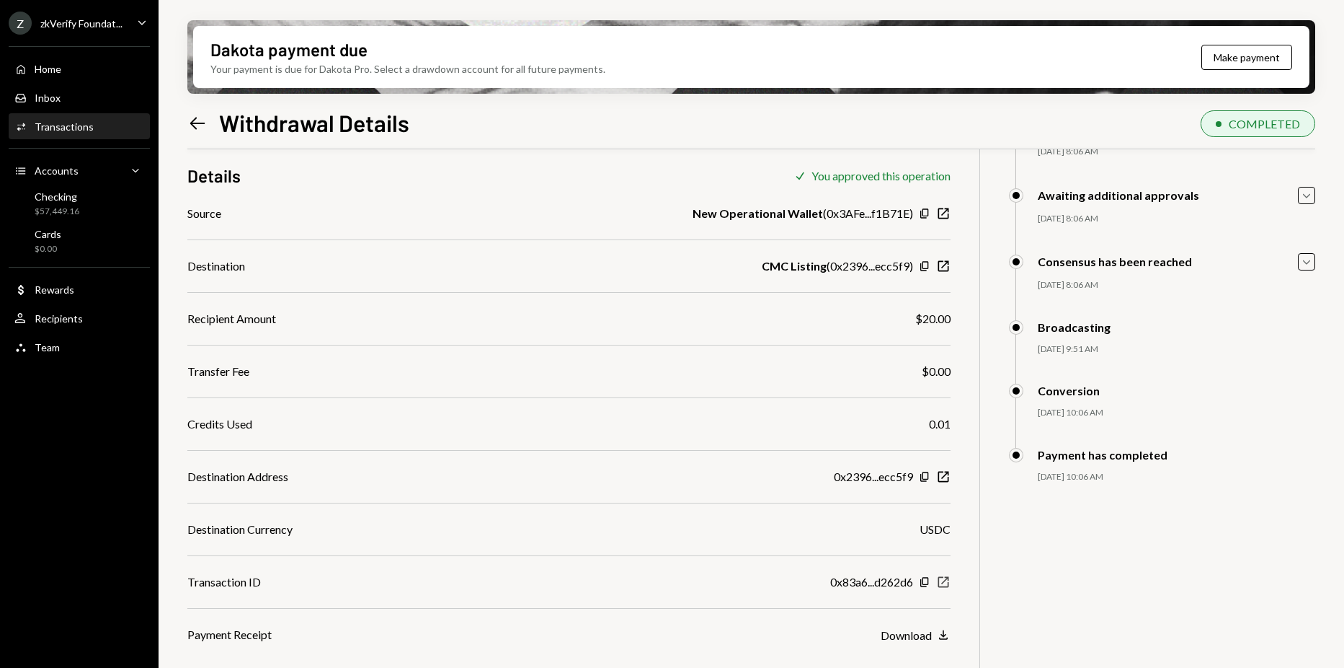
click at [945, 584] on icon "New Window" at bounding box center [943, 582] width 14 height 14
click at [946, 474] on icon "button" at bounding box center [944, 476] width 11 height 11
